Goal: Information Seeking & Learning: Learn about a topic

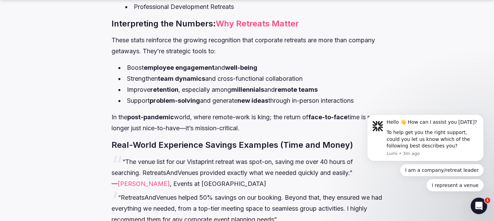
scroll to position [661, 0]
drag, startPoint x: 366, startPoint y: 100, endPoint x: 125, endPoint y: 68, distance: 243.0
click html "Hello 👋 How can I assist you [DATE]? To help get you the right support, could y…"
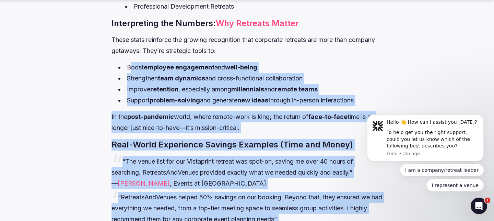
drag, startPoint x: 486, startPoint y: 144, endPoint x: 373, endPoint y: 107, distance: 119.8
click at [349, 103] on li "Support problem-solving and generate new ideas through in-person interactions" at bounding box center [250, 100] width 264 height 11
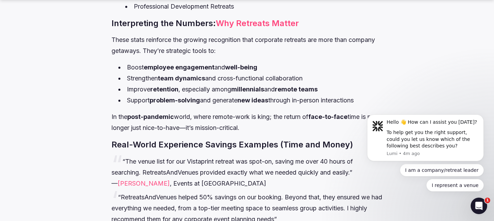
drag, startPoint x: 365, startPoint y: 101, endPoint x: 136, endPoint y: 78, distance: 230.6
click html "Hello 👋 How can I assist you [DATE]? To help get you the right support, could y…"
click at [128, 64] on li "Boost employee engagement and well-being" at bounding box center [250, 67] width 264 height 11
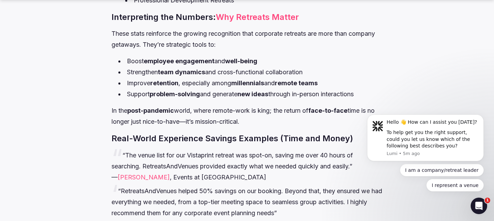
scroll to position [667, 0]
drag, startPoint x: 364, startPoint y: 96, endPoint x: 161, endPoint y: 75, distance: 204.1
click html "Hello 👋 How can I assist you [DATE]? To help get you the right support, could y…"
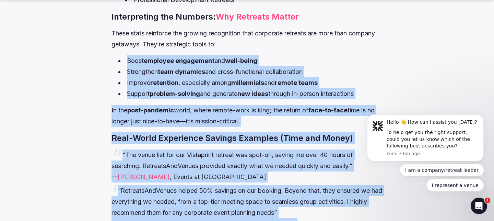
drag, startPoint x: 485, startPoint y: 136, endPoint x: 365, endPoint y: 92, distance: 128.0
click at [161, 57] on strong "employee engagement" at bounding box center [179, 60] width 71 height 7
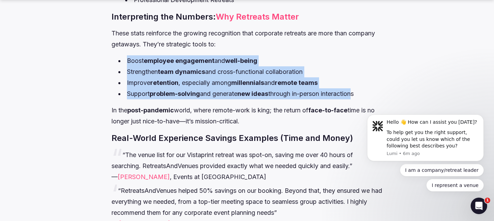
drag, startPoint x: 127, startPoint y: 59, endPoint x: 359, endPoint y: 91, distance: 234.4
click at [359, 91] on ul "Boost employee engagement and well-being Strengthen team dynamics and cross-fun…" at bounding box center [246, 77] width 271 height 44
copy ul "Boost employee engagement and well-being Strengthen team dynamics and cross-fun…"
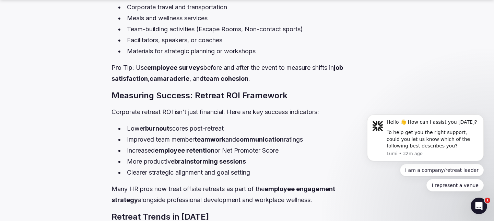
scroll to position [990, 0]
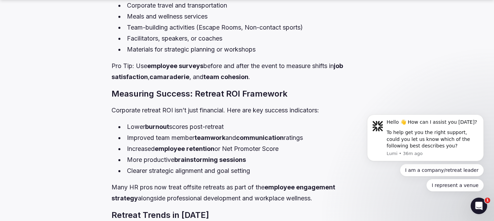
click at [227, 109] on p "Corporate retreat ROI isn’t just financial. Here are key success indicators:" at bounding box center [246, 110] width 271 height 11
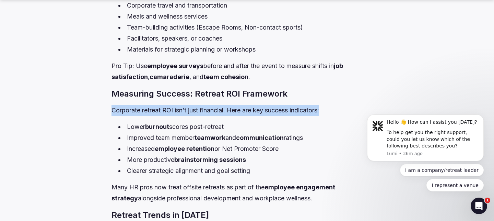
drag, startPoint x: 326, startPoint y: 110, endPoint x: 112, endPoint y: 107, distance: 214.1
click at [112, 107] on p "Corporate retreat ROI isn’t just financial. Here are key success indicators:" at bounding box center [246, 110] width 271 height 11
copy p "Corporate retreat ROI isn’t just financial. Here are key success indicators:"
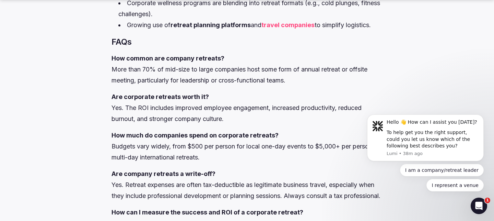
scroll to position [1264, 0]
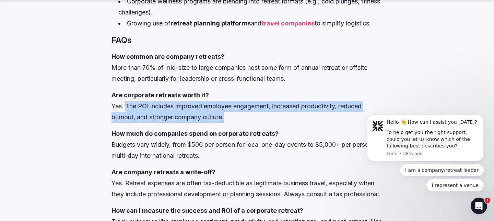
drag, startPoint x: 229, startPoint y: 120, endPoint x: 127, endPoint y: 108, distance: 103.2
click at [127, 108] on p "Are corporate retreats worth it? Yes. The ROI includes improved employee engage…" at bounding box center [246, 106] width 271 height 33
copy p "The ROI includes improved employee engagement, increased productivity, reduced …"
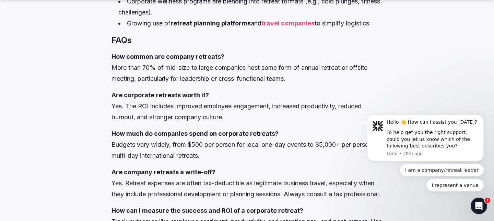
click at [168, 155] on p "How much do companies spend on corporate retreats? Budgets vary widely, from $5…" at bounding box center [246, 144] width 271 height 33
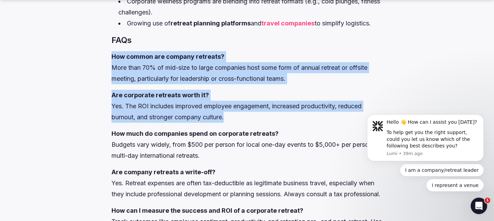
drag, startPoint x: 232, startPoint y: 118, endPoint x: 111, endPoint y: 56, distance: 135.3
copy div "How common are company retreats? More than 70% of mid-size to large companies h…"
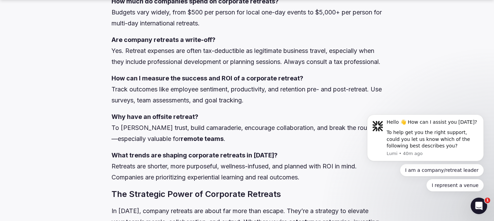
scroll to position [1397, 0]
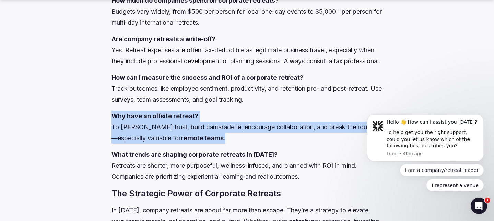
drag, startPoint x: 232, startPoint y: 150, endPoint x: 110, endPoint y: 129, distance: 122.9
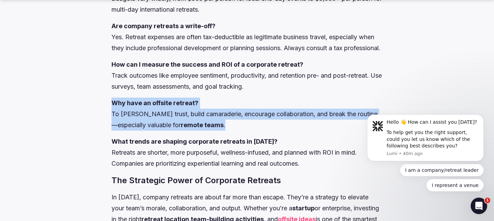
scroll to position [1410, 0]
copy p "Why have an offsite retreat? To [PERSON_NAME] trust, build camaraderie, encoura…"
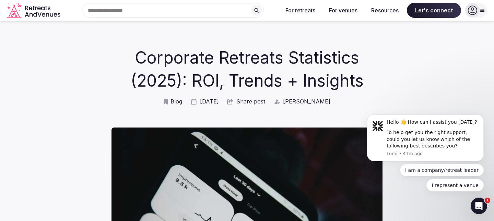
scroll to position [0, 0]
